Goal: Task Accomplishment & Management: Manage account settings

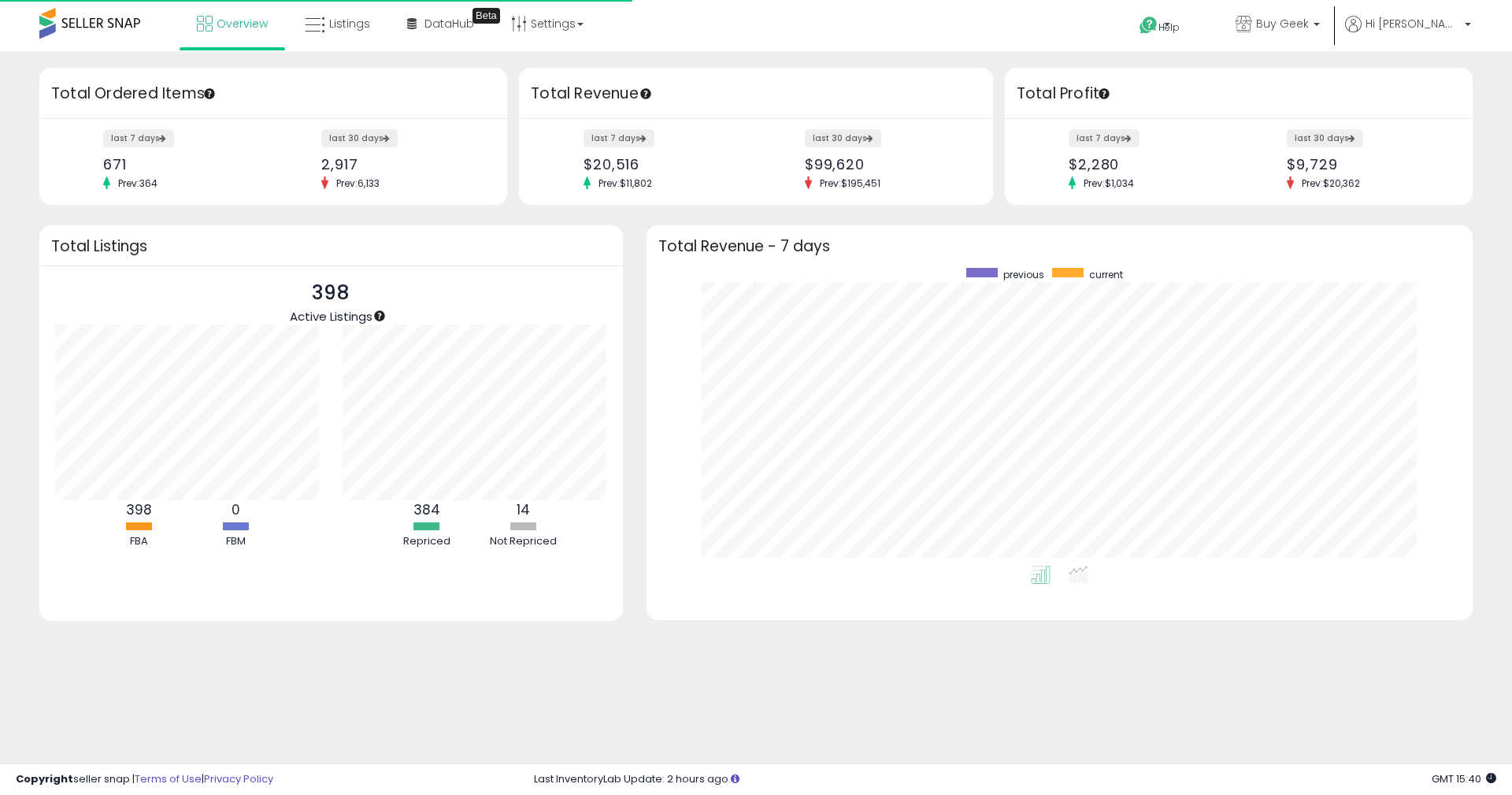
scroll to position [297, 794]
click at [359, 23] on span "Listings" at bounding box center [350, 23] width 41 height 16
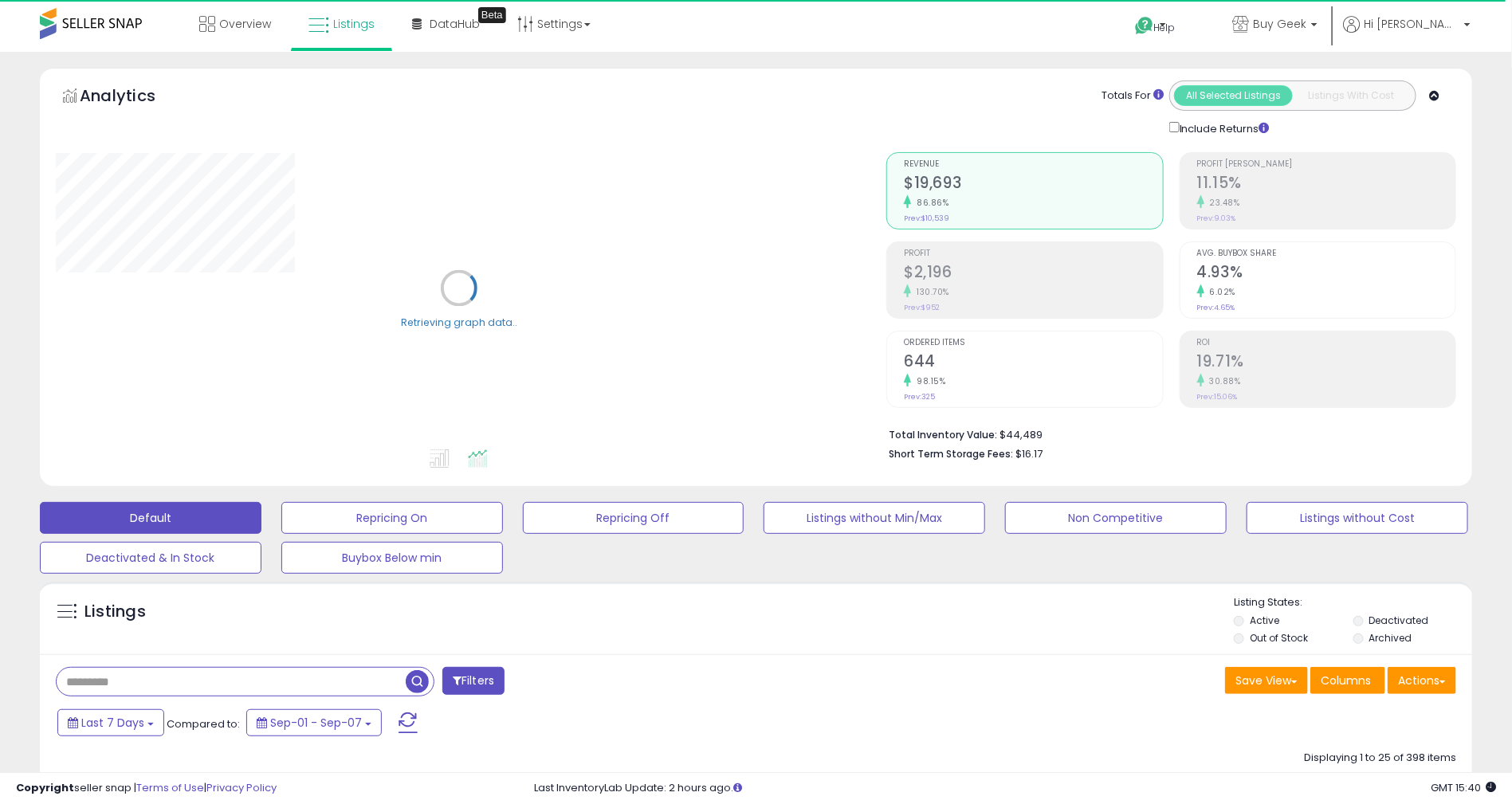
click at [131, 678] on input "text" at bounding box center [231, 682] width 349 height 28
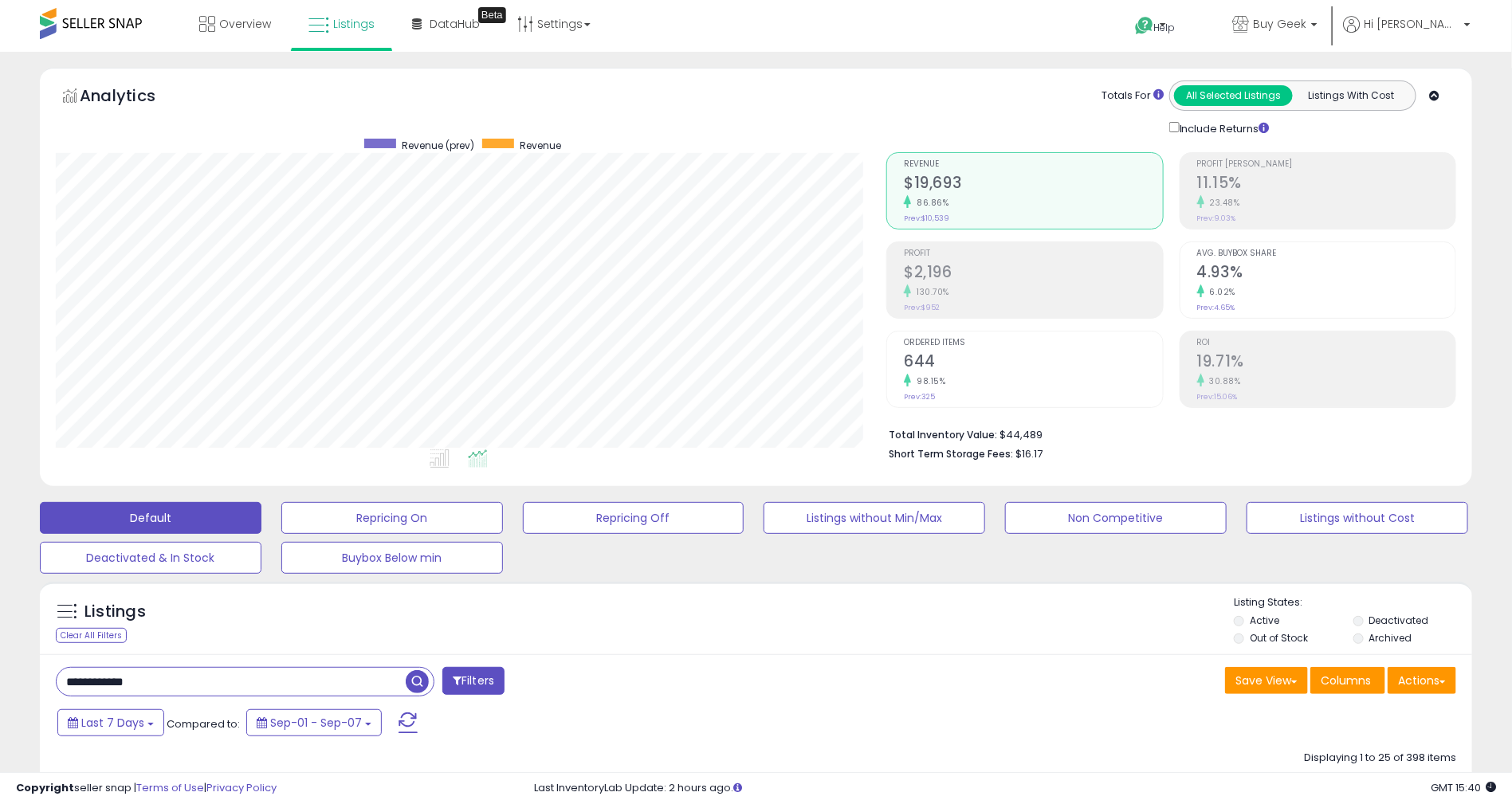
type input "**********"
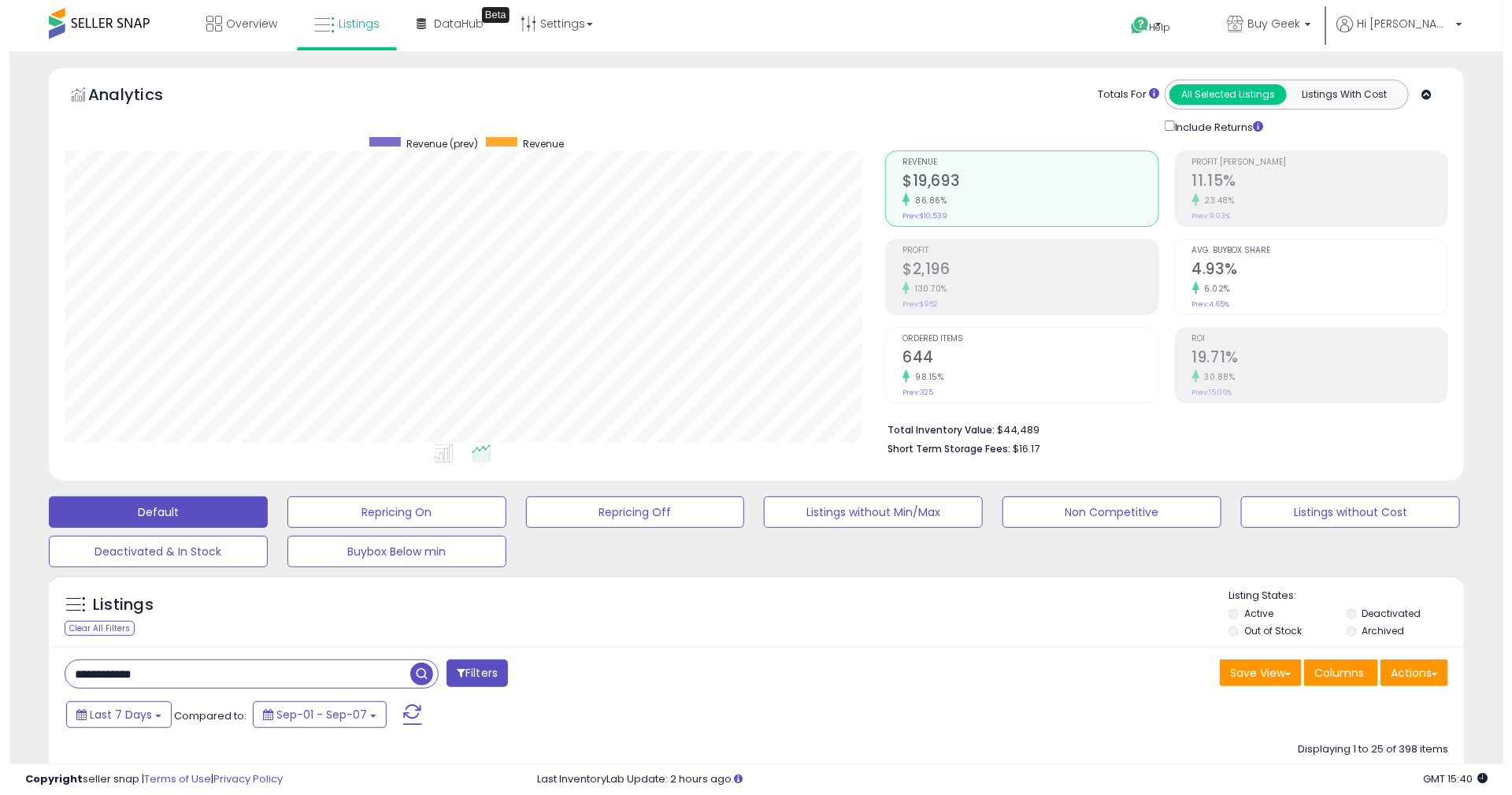
scroll to position [322, 822]
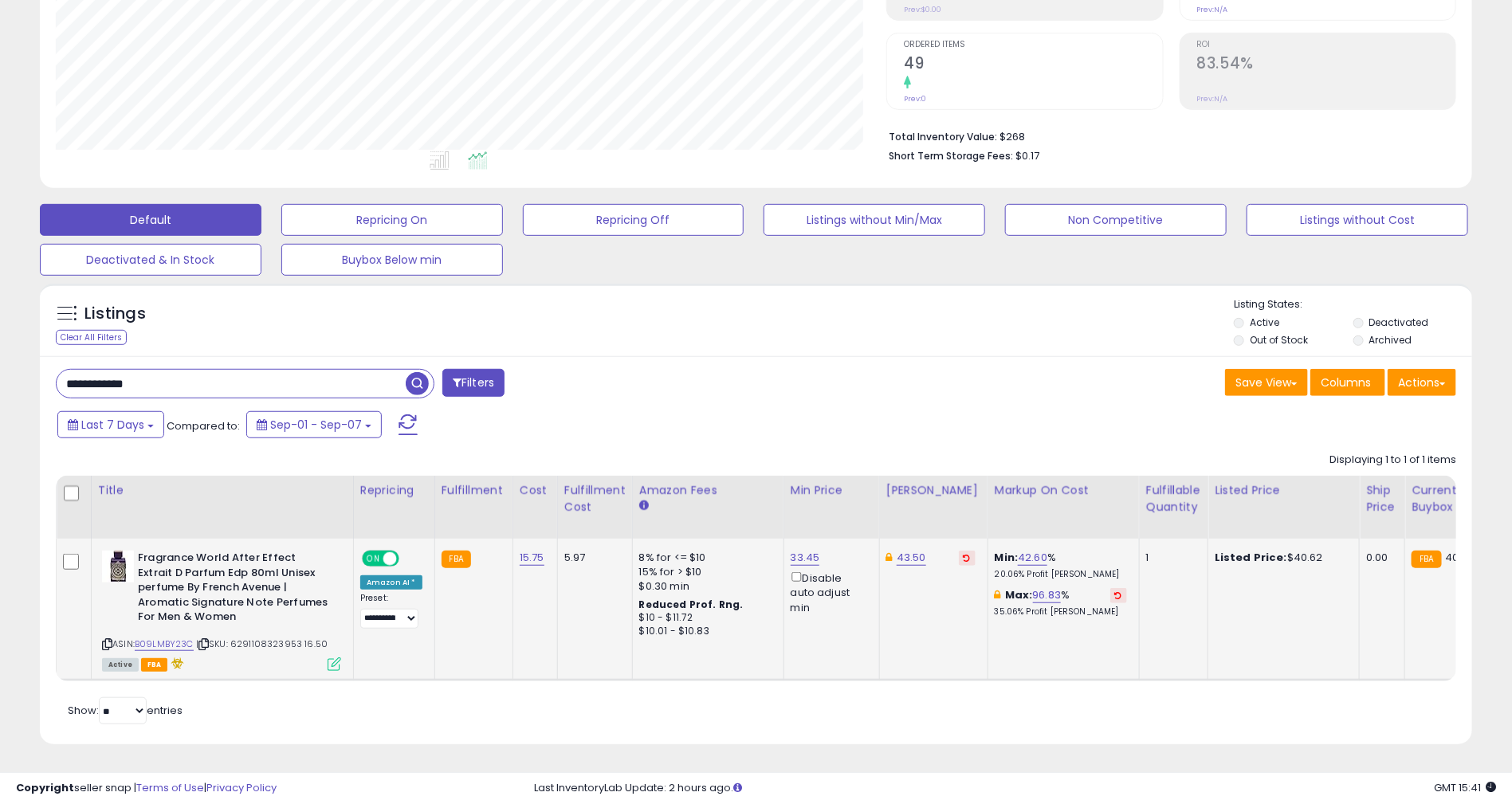
scroll to position [326, 831]
click at [181, 637] on link "B09LMBY23C" at bounding box center [164, 644] width 59 height 14
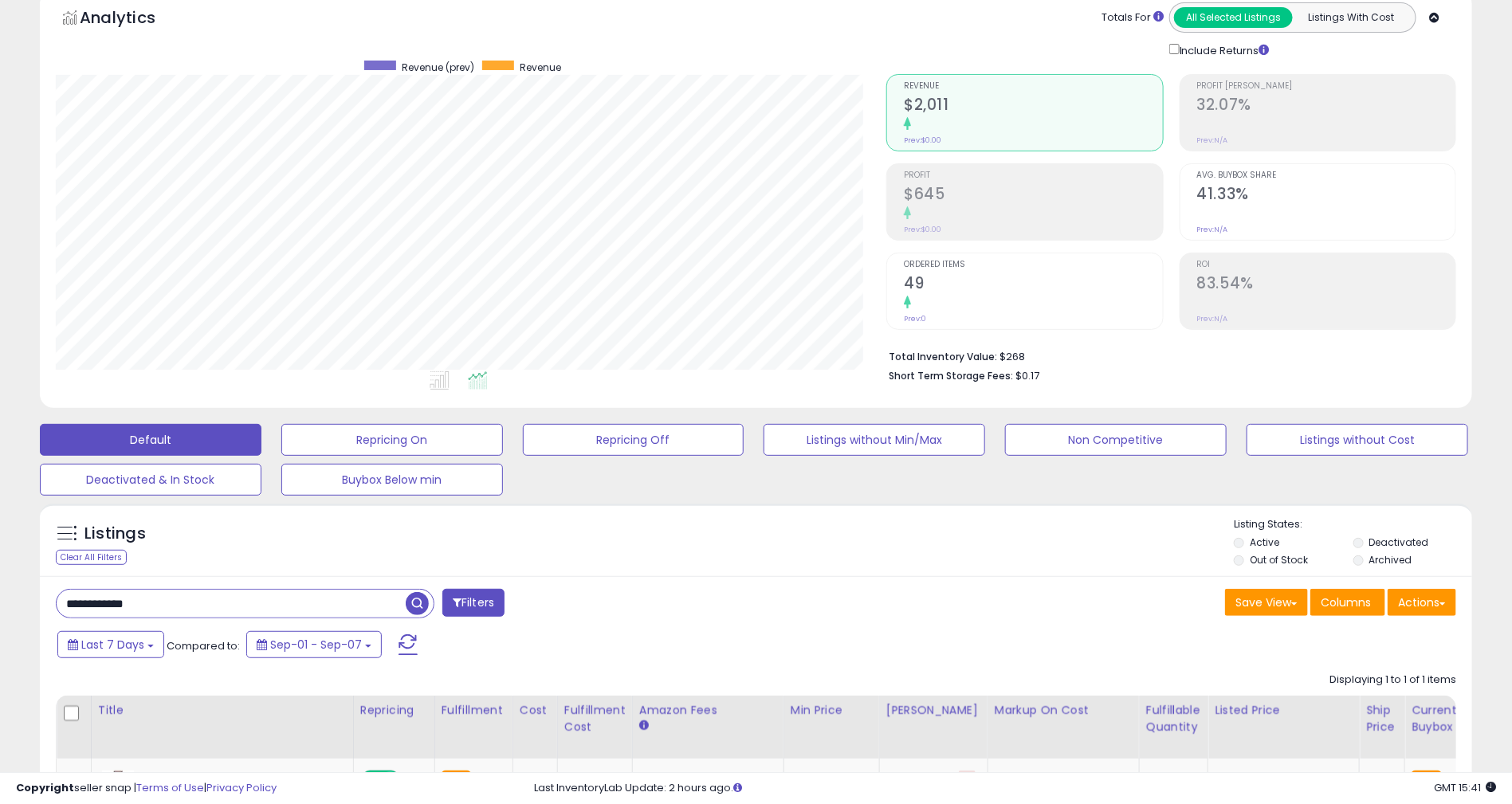
drag, startPoint x: 196, startPoint y: 614, endPoint x: 7, endPoint y: 618, distance: 189.0
click at [10, 618] on div "**********" at bounding box center [756, 487] width 1496 height 994
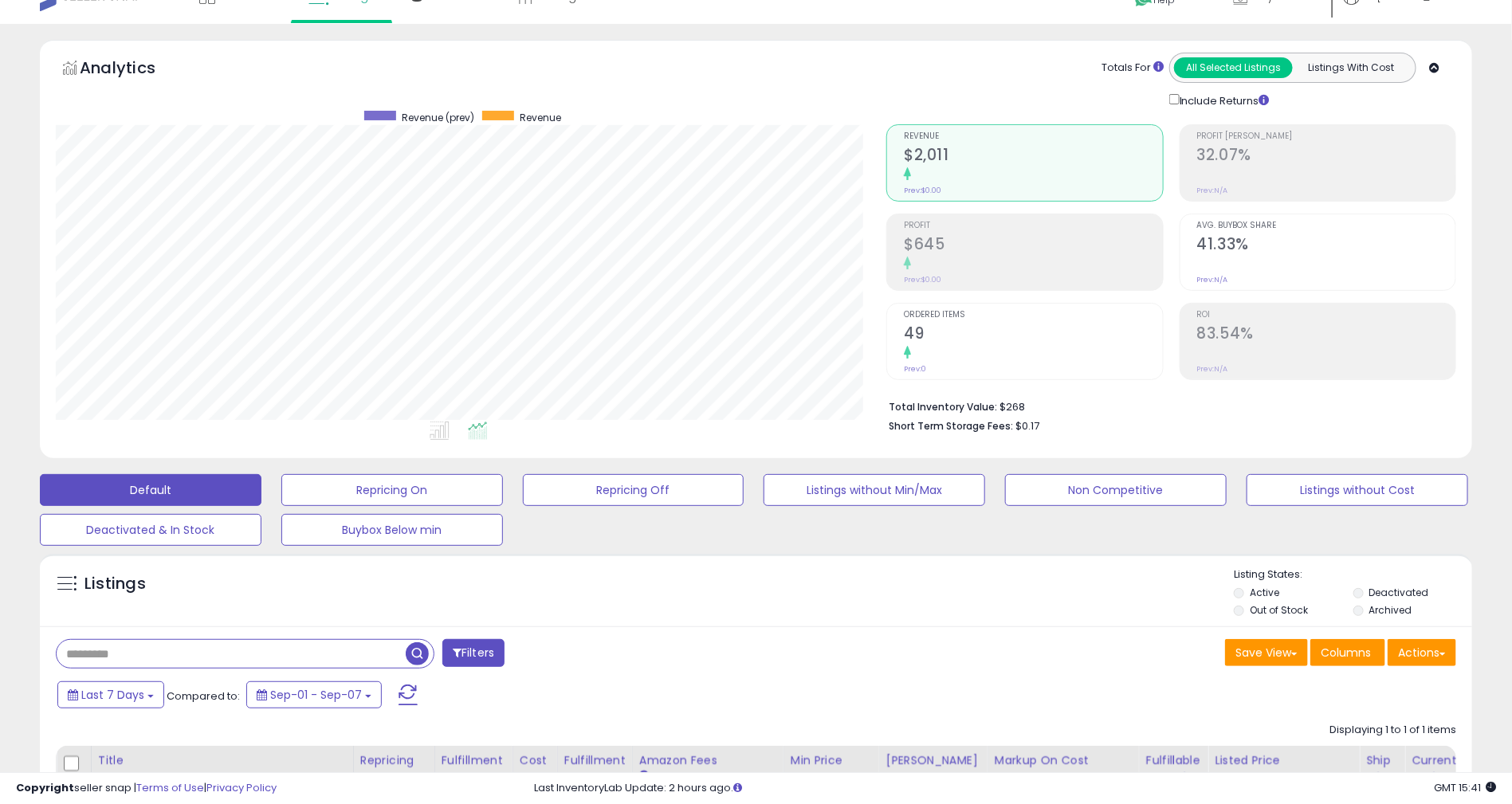
scroll to position [0, 0]
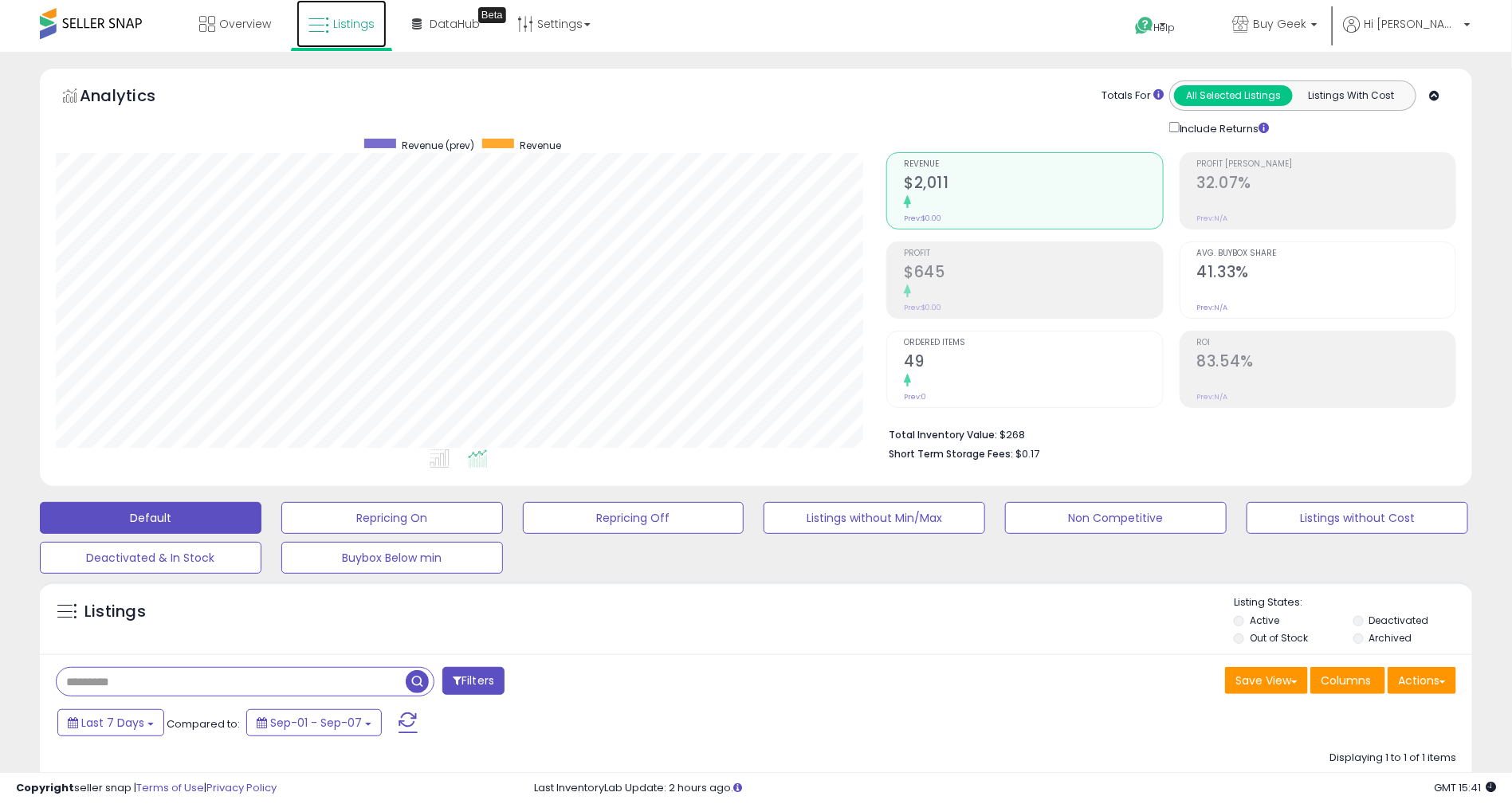
click at [352, 24] on span "Listings" at bounding box center [354, 24] width 42 height 16
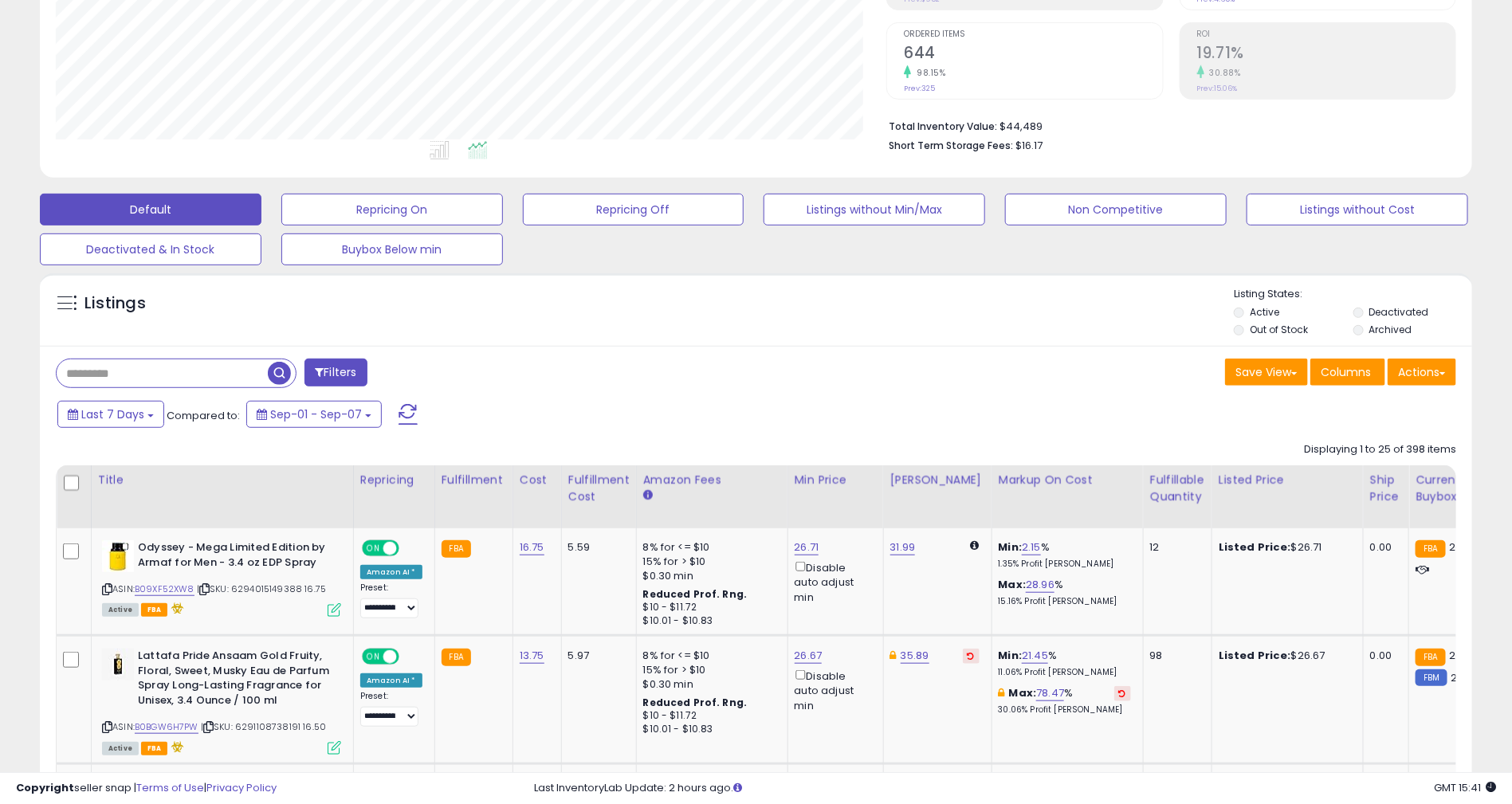
scroll to position [119, 0]
